Goal: Transaction & Acquisition: Purchase product/service

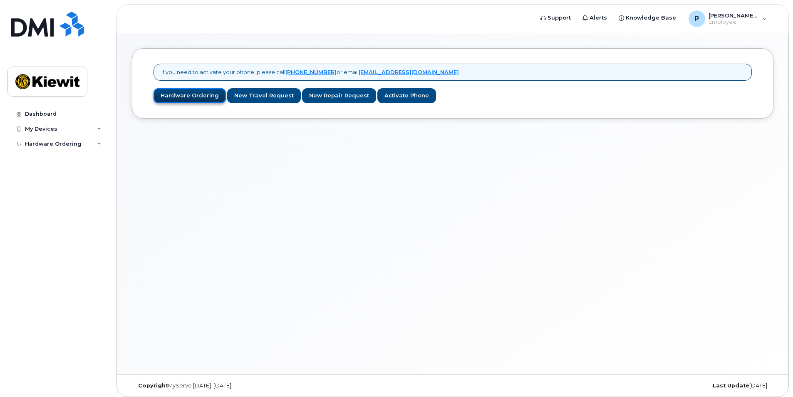
click at [209, 97] on link "Hardware Ordering" at bounding box center [190, 95] width 72 height 15
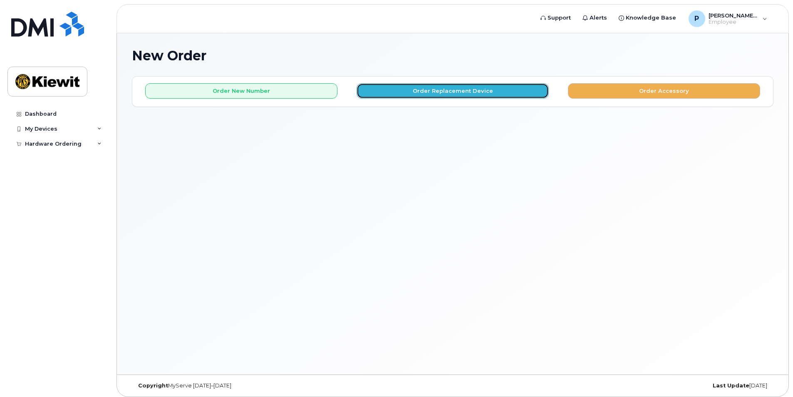
click at [461, 92] on button "Order Replacement Device" at bounding box center [453, 90] width 192 height 15
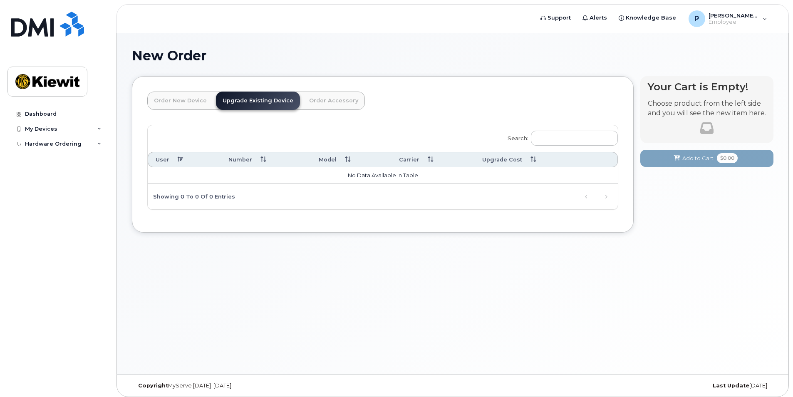
click at [191, 103] on link "Order New Device" at bounding box center [180, 101] width 66 height 18
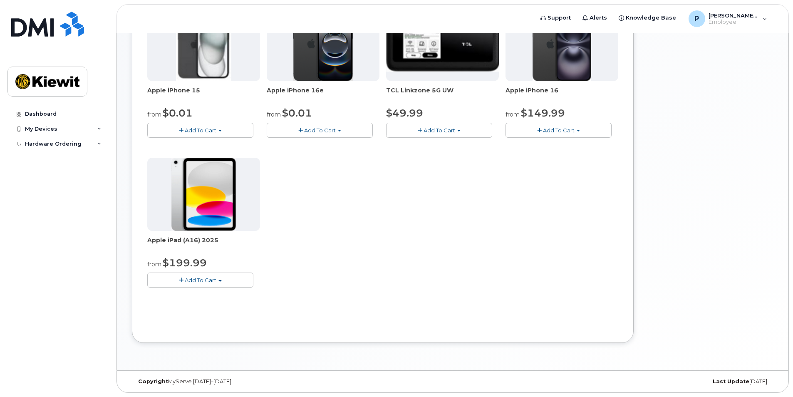
scroll to position [113, 0]
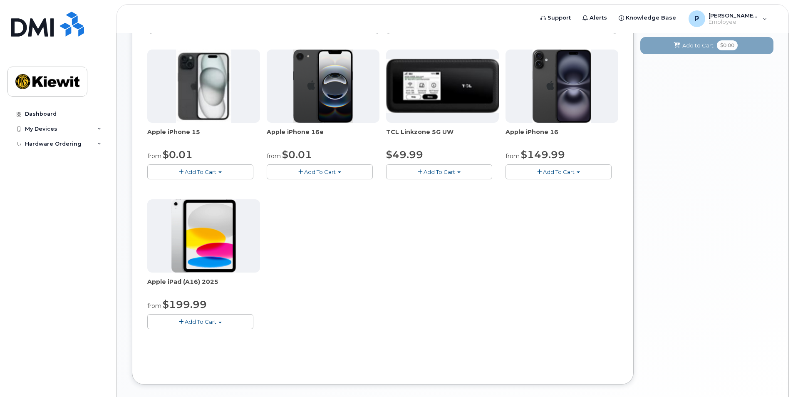
click at [547, 169] on span "Add To Cart" at bounding box center [559, 172] width 32 height 7
click at [581, 241] on div "Apple iPhone 15 from $0.01 Add To Cart $0.01 - 2 Year Activation (128GB) $729.9…" at bounding box center [382, 196] width 471 height 293
click at [537, 172] on span "button" at bounding box center [539, 171] width 5 height 5
click at [430, 198] on div "Apple iPhone 15 from $0.01 Add To Cart $0.01 - 2 Year Activation (128GB) $729.9…" at bounding box center [382, 196] width 471 height 293
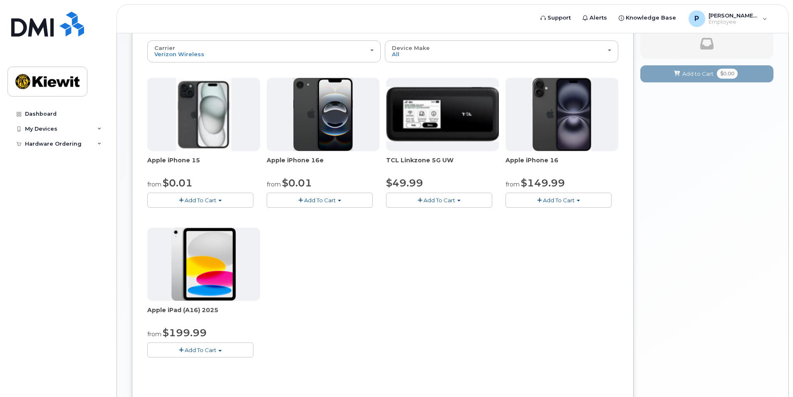
scroll to position [71, 0]
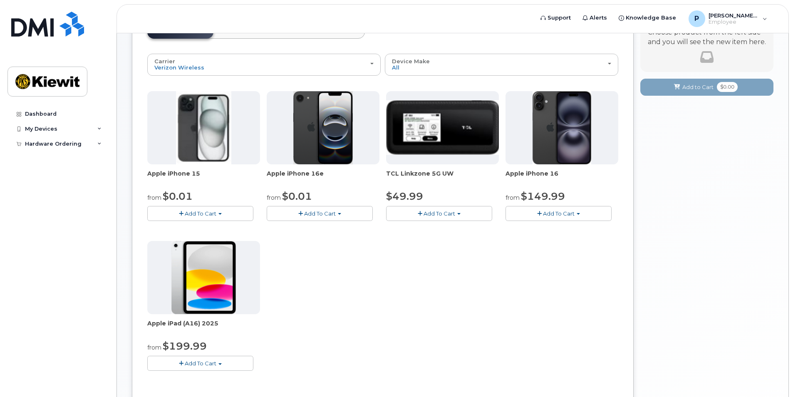
click at [322, 214] on span "Add To Cart" at bounding box center [320, 213] width 32 height 7
click at [468, 240] on div "Apple iPhone 15 from $0.01 Add To Cart $0.01 - 2 Year Activation (128GB) $729.9…" at bounding box center [382, 237] width 471 height 293
click at [562, 210] on span "Add To Cart" at bounding box center [559, 213] width 32 height 7
click at [335, 247] on div "Apple iPhone 15 from $0.01 Add To Cart $0.01 - 2 Year Activation (128GB) $729.9…" at bounding box center [382, 237] width 471 height 293
click at [318, 218] on button "Add To Cart" at bounding box center [320, 213] width 106 height 15
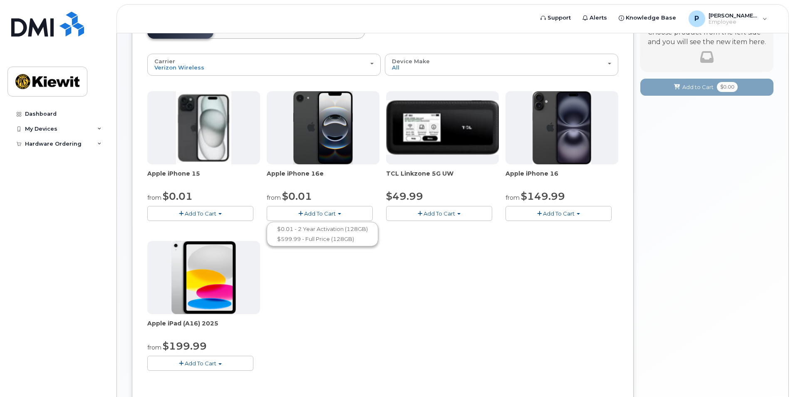
click at [484, 250] on div "Apple iPhone 15 from $0.01 Add To Cart $0.01 - 2 Year Activation (128GB) $729.9…" at bounding box center [382, 237] width 471 height 293
click at [577, 216] on button "Add To Cart" at bounding box center [559, 213] width 106 height 15
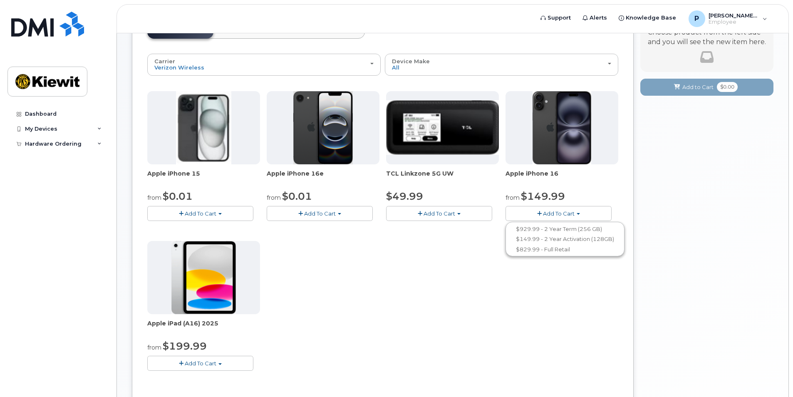
drag, startPoint x: 410, startPoint y: 261, endPoint x: 360, endPoint y: 262, distance: 49.6
click at [409, 261] on div "Apple iPhone 15 from $0.01 Add To Cart $0.01 - 2 Year Activation (128GB) $729.9…" at bounding box center [382, 237] width 471 height 293
click at [578, 114] on img at bounding box center [562, 127] width 59 height 73
click at [227, 367] on button "Add To Cart" at bounding box center [200, 363] width 106 height 15
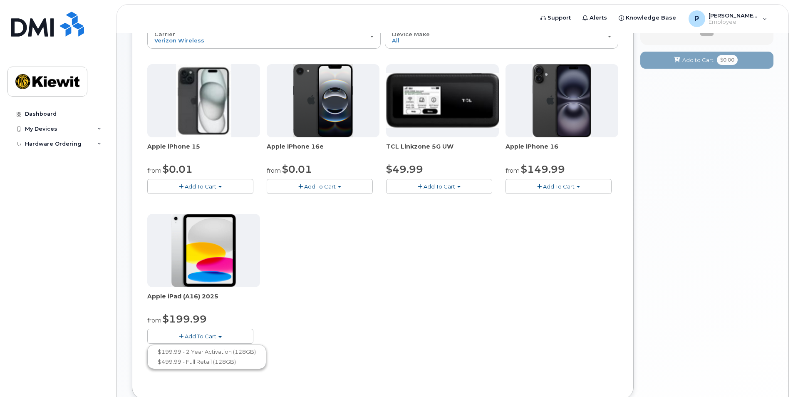
scroll to position [113, 0]
